Goal: Find specific fact: Find contact information

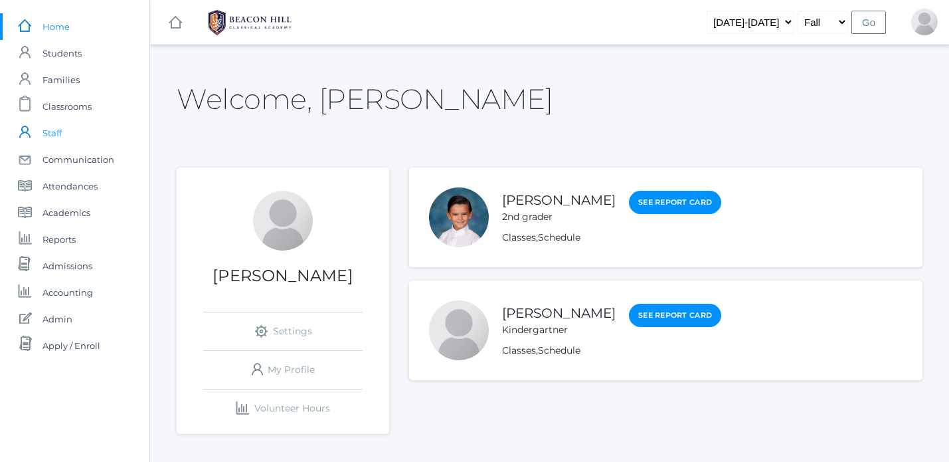
click at [68, 130] on link "icons/user/plain Created with Sketch. Staff" at bounding box center [74, 133] width 149 height 27
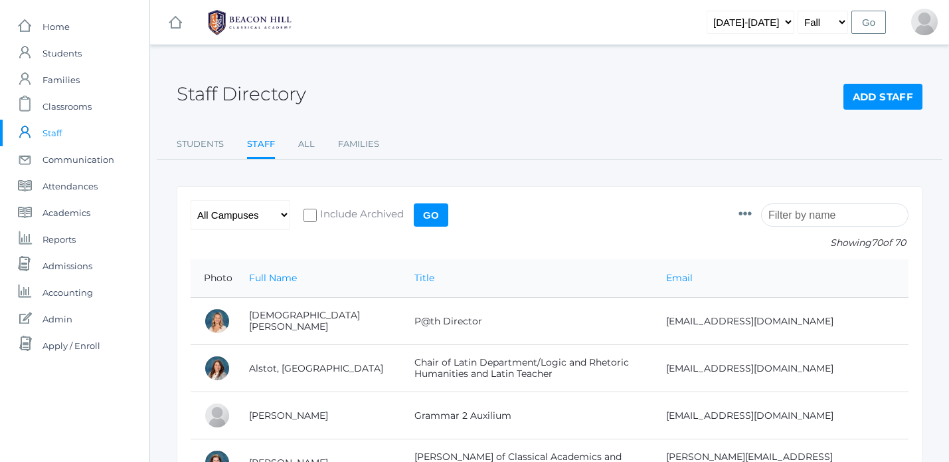
click at [850, 214] on input "search" at bounding box center [834, 214] width 147 height 23
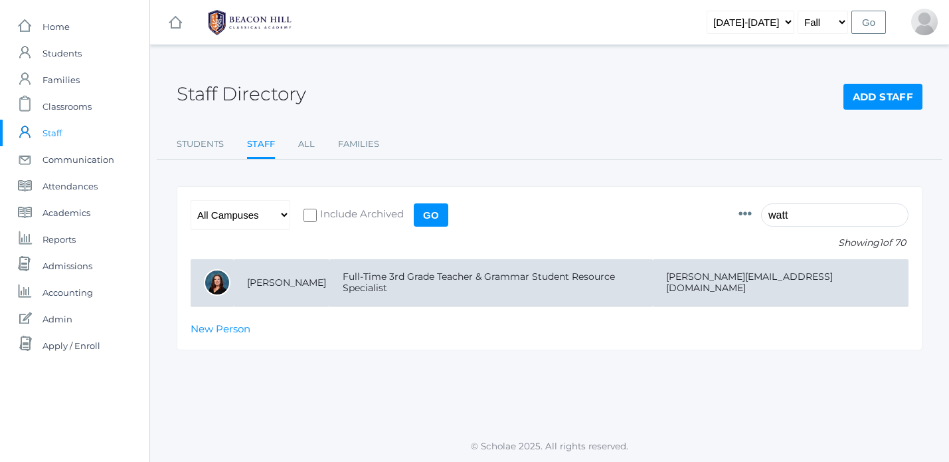
type input "watt"
click at [301, 285] on td "[PERSON_NAME]" at bounding box center [282, 282] width 96 height 47
